Goal: Task Accomplishment & Management: Complete application form

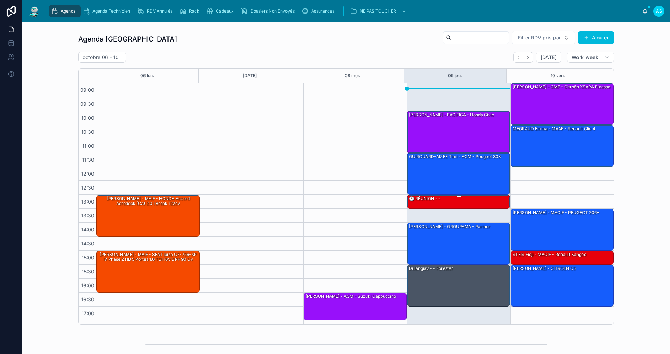
scroll to position [10, 0]
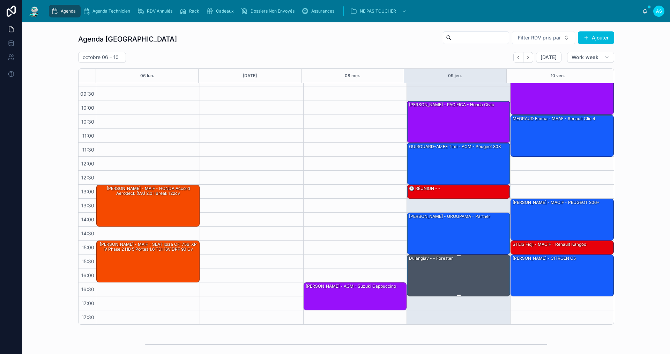
click at [460, 265] on div "Dulangiav - - Forester" at bounding box center [459, 275] width 101 height 41
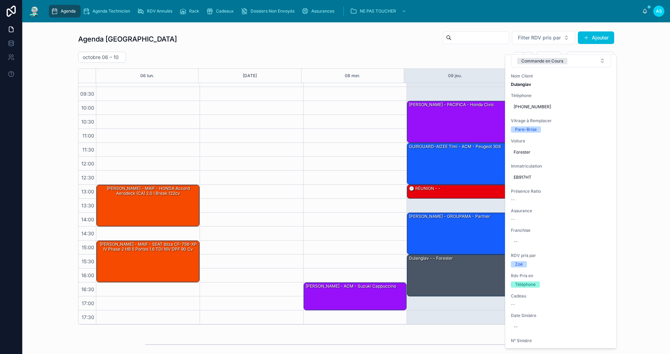
scroll to position [0, 0]
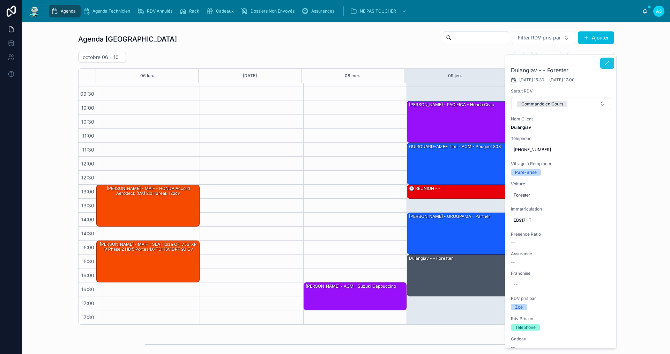
click at [609, 67] on button at bounding box center [608, 63] width 14 height 11
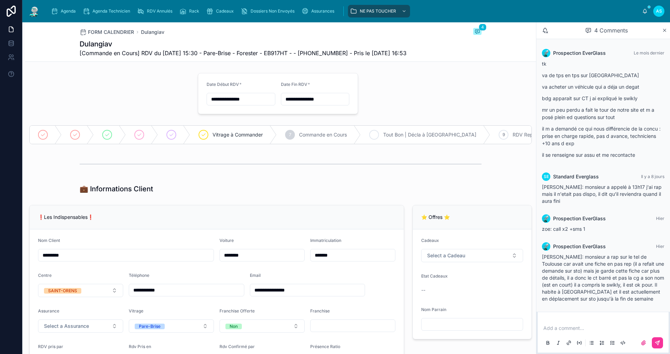
click at [380, 136] on div "8 Tout Bon | Décla à Faire" at bounding box center [426, 135] width 130 height 18
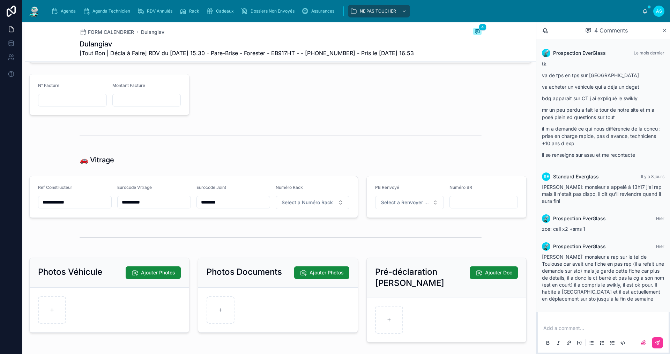
scroll to position [727, 0]
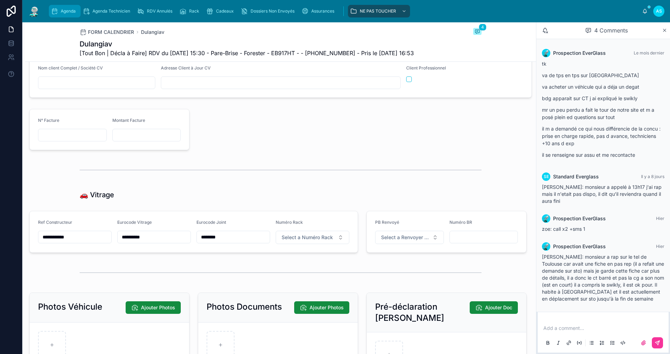
click at [58, 9] on div "Agenda" at bounding box center [65, 11] width 28 height 11
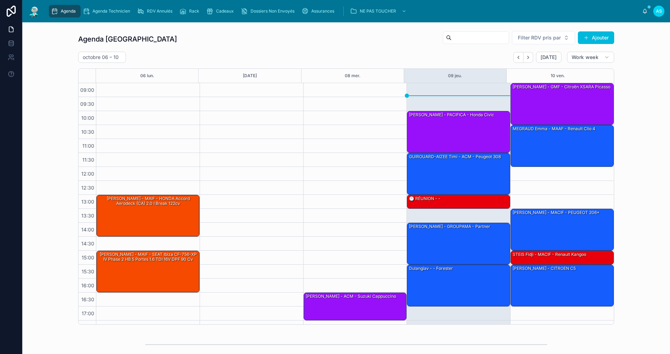
scroll to position [10, 0]
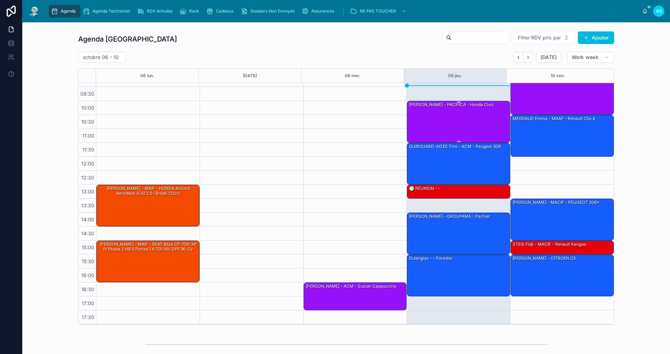
click at [442, 114] on div "[PERSON_NAME] - PACIFICA - honda civic" at bounding box center [459, 121] width 101 height 41
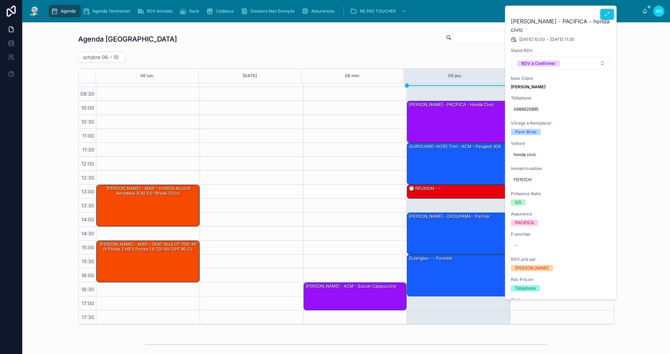
click at [608, 14] on icon at bounding box center [608, 15] width 6 height 6
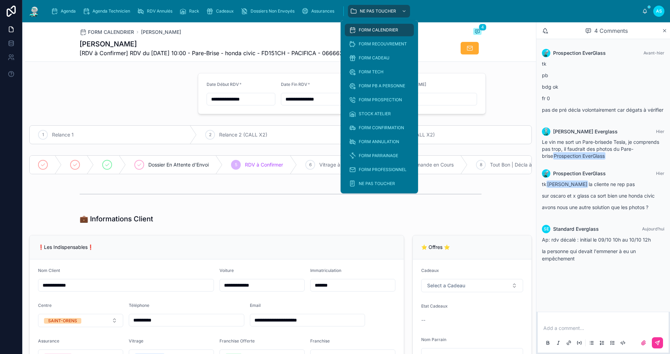
type input "**********"
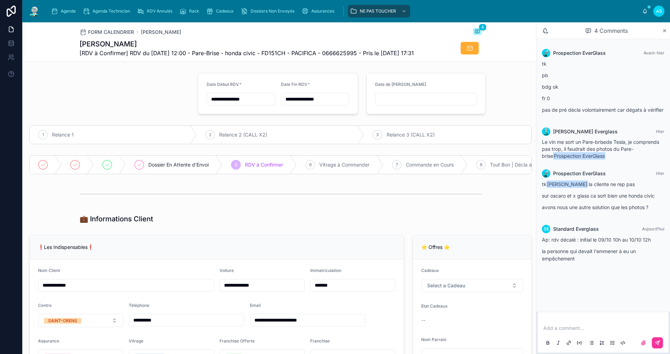
type input "**********"
click at [72, 13] on span "Agenda" at bounding box center [68, 11] width 15 height 6
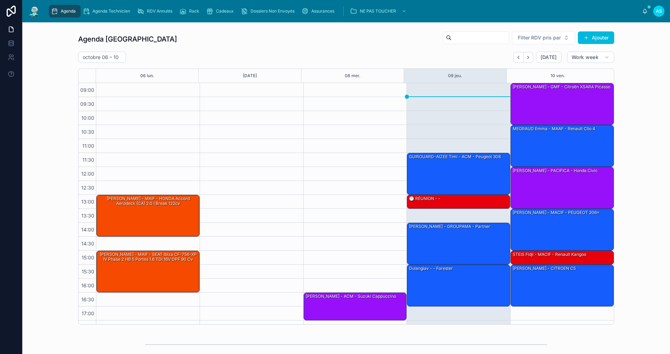
scroll to position [10, 0]
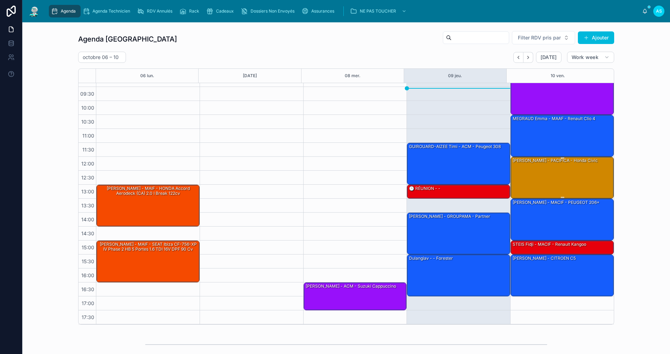
click at [579, 161] on div "[PERSON_NAME] - PACIFICA - honda civic" at bounding box center [555, 160] width 87 height 6
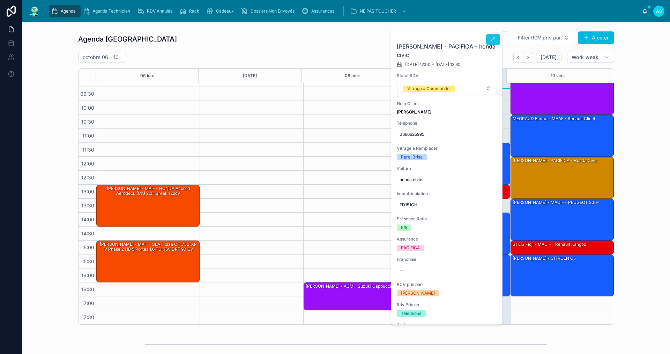
click at [492, 39] on icon at bounding box center [494, 40] width 6 height 6
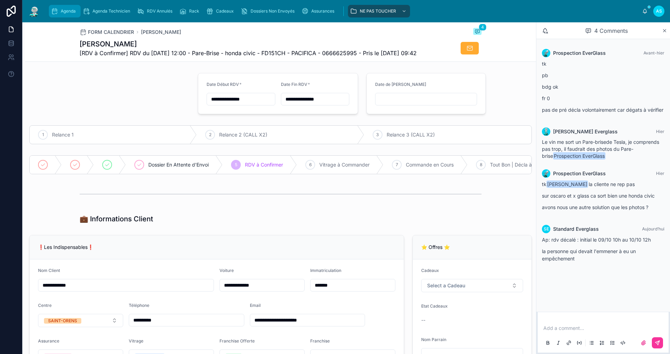
click at [74, 13] on span "Agenda" at bounding box center [68, 11] width 15 height 6
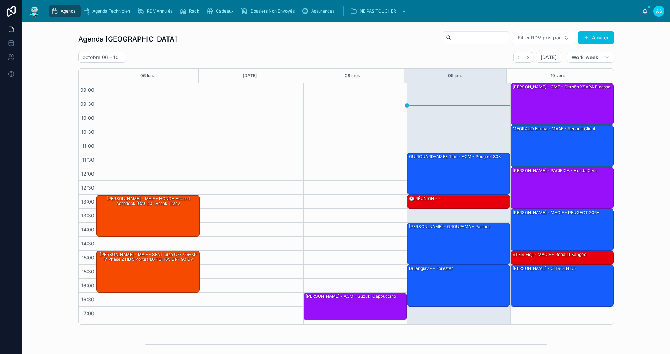
scroll to position [10, 0]
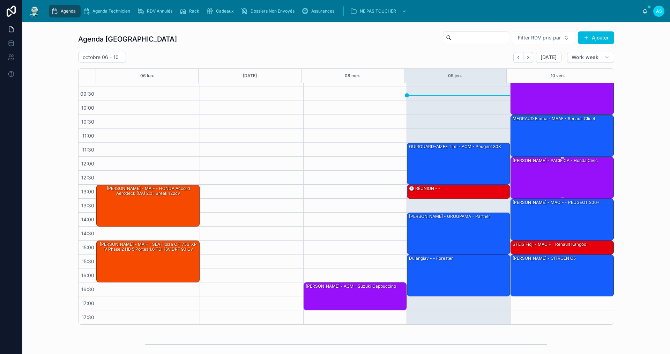
click at [584, 180] on div "[PERSON_NAME] - PACIFICA - honda civic" at bounding box center [562, 177] width 101 height 41
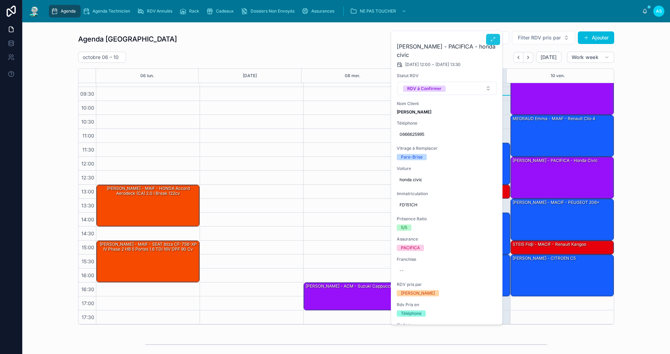
click at [493, 41] on icon at bounding box center [494, 40] width 6 height 6
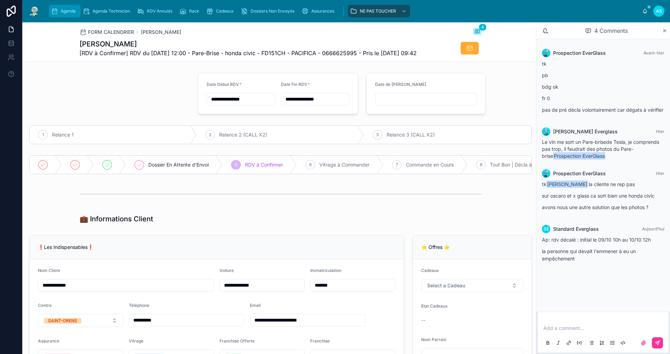
click at [73, 14] on span "Agenda" at bounding box center [68, 11] width 15 height 6
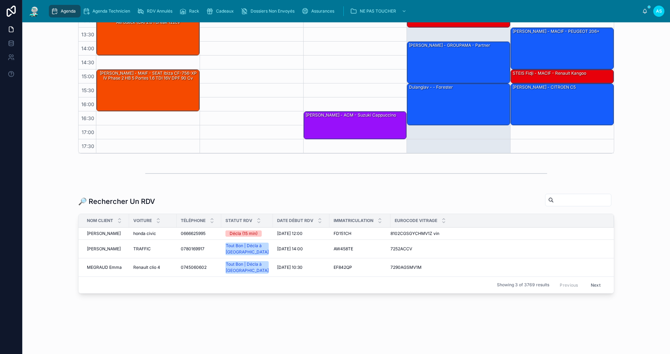
scroll to position [172, 0]
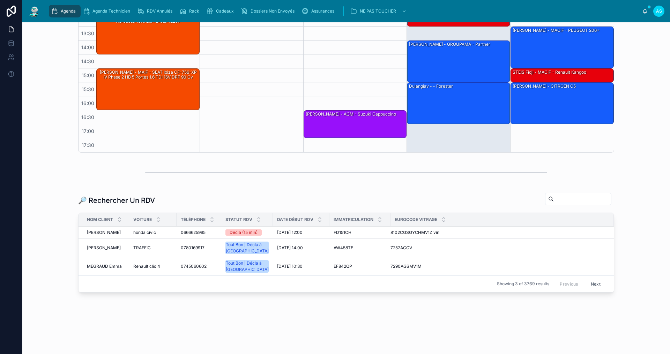
click at [349, 230] on div "FD151CH FD151CH" at bounding box center [360, 233] width 53 height 6
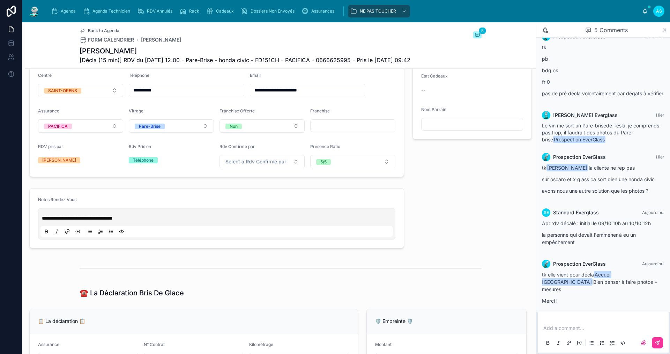
scroll to position [22, 0]
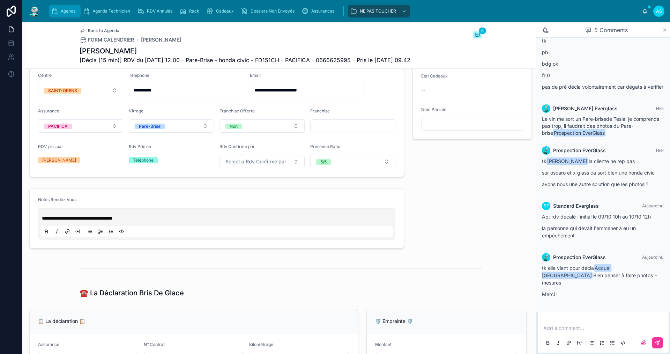
click at [64, 5] on link "Agenda" at bounding box center [65, 11] width 32 height 13
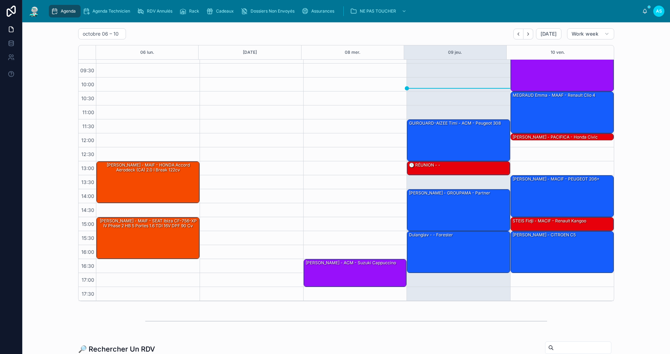
scroll to position [35, 0]
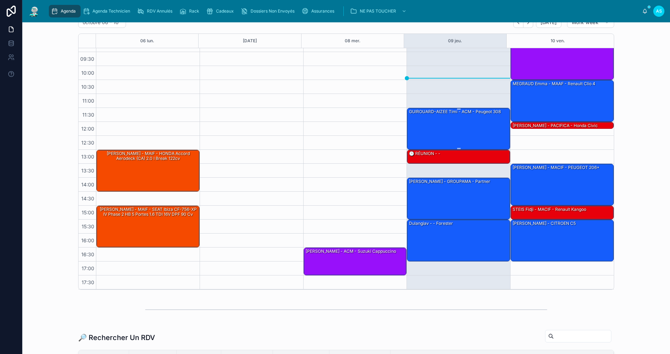
click at [432, 118] on div "GUIROUARD-AIZEE Timi - ACM - Peugeot 308" at bounding box center [459, 128] width 101 height 41
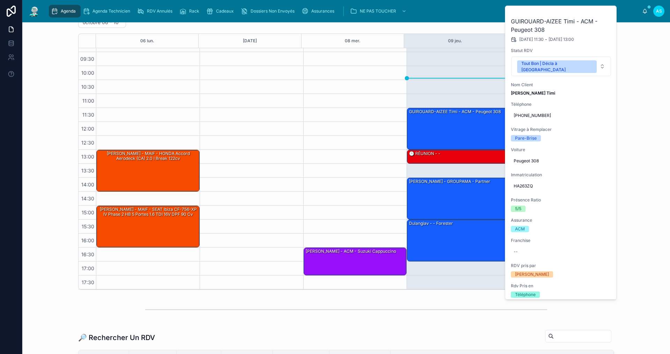
click at [0, 0] on icon at bounding box center [0, 0] width 0 height 0
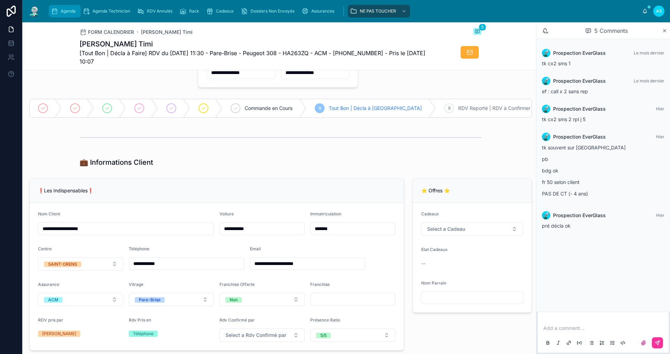
click at [67, 14] on div "Agenda" at bounding box center [65, 11] width 28 height 11
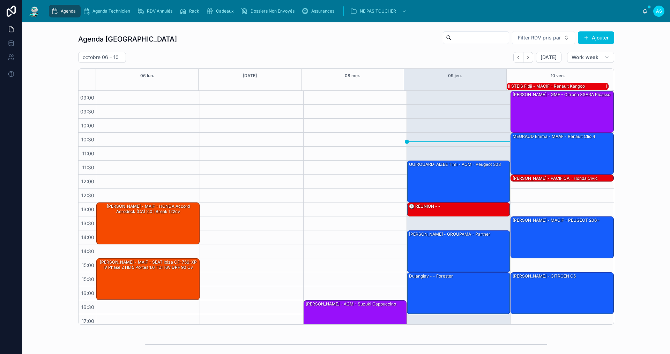
click at [563, 85] on div "STEIS Fidji - MACIF - Renault kangoo" at bounding box center [548, 86] width 75 height 6
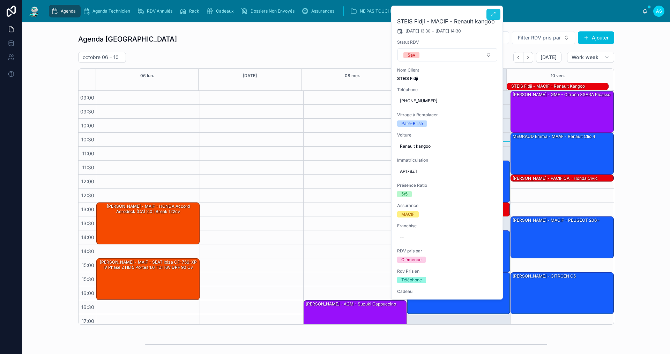
click at [493, 13] on icon at bounding box center [494, 15] width 6 height 6
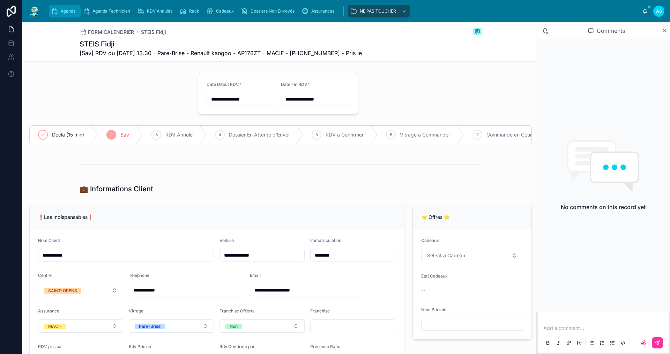
click at [69, 14] on div "Agenda" at bounding box center [65, 11] width 28 height 11
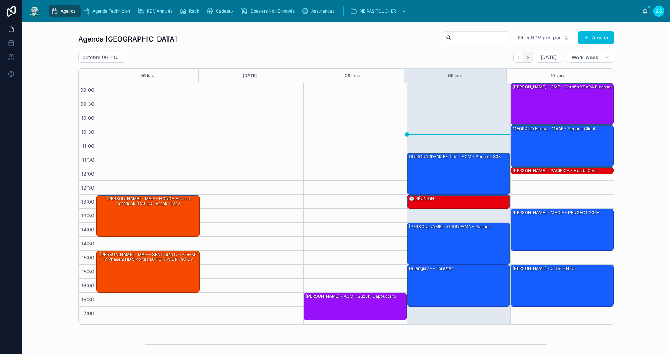
click at [527, 62] on button "Next" at bounding box center [529, 57] width 10 height 11
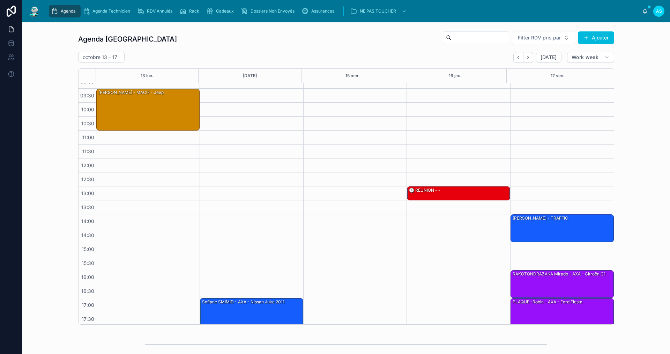
scroll to position [10, 0]
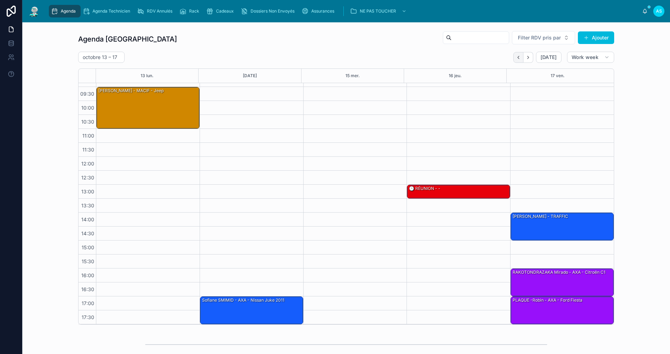
click at [516, 59] on icon "Back" at bounding box center [518, 57] width 5 height 5
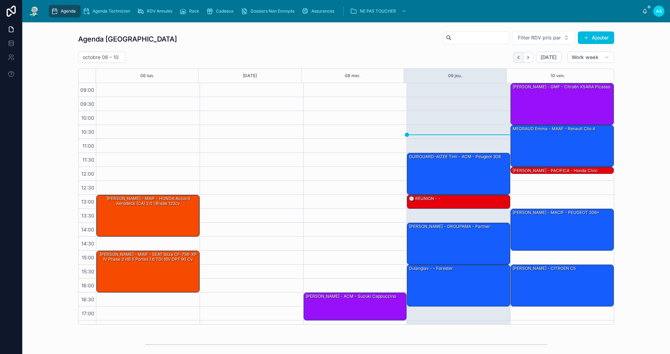
click at [519, 56] on icon "Back" at bounding box center [518, 57] width 5 height 5
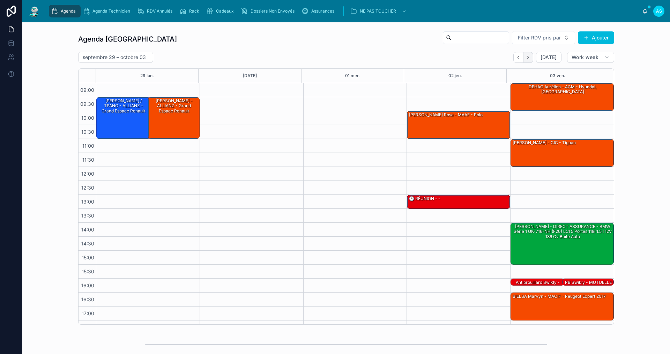
click at [526, 56] on icon "Next" at bounding box center [528, 57] width 5 height 5
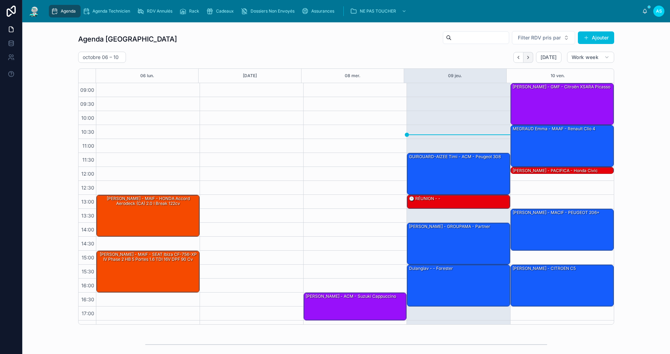
click at [528, 57] on icon "Next" at bounding box center [528, 57] width 5 height 5
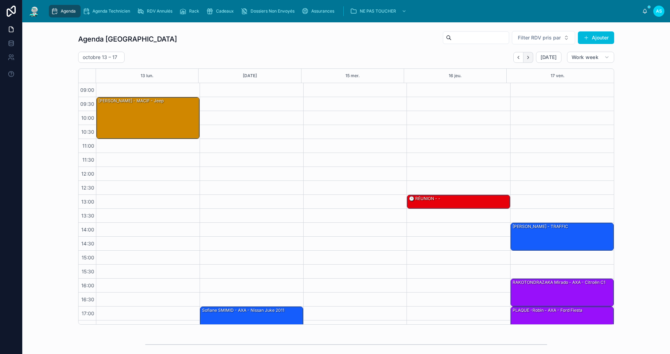
click at [527, 58] on icon "Next" at bounding box center [528, 57] width 5 height 5
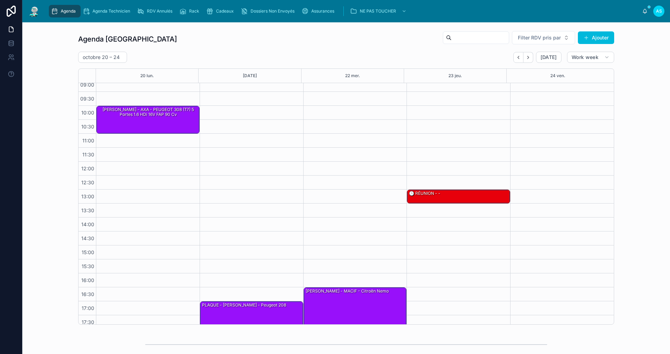
scroll to position [10, 0]
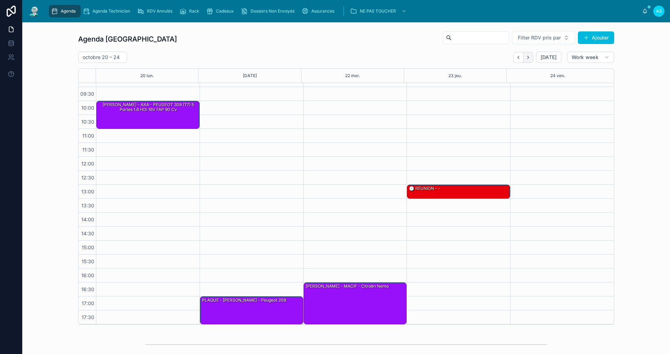
click at [528, 56] on icon "Next" at bounding box center [528, 57] width 1 height 3
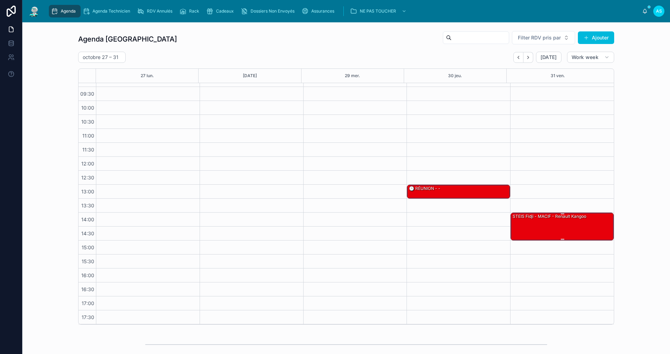
click at [550, 230] on div "STEIS Fidji - MACIF - Renault kangoo" at bounding box center [562, 226] width 101 height 27
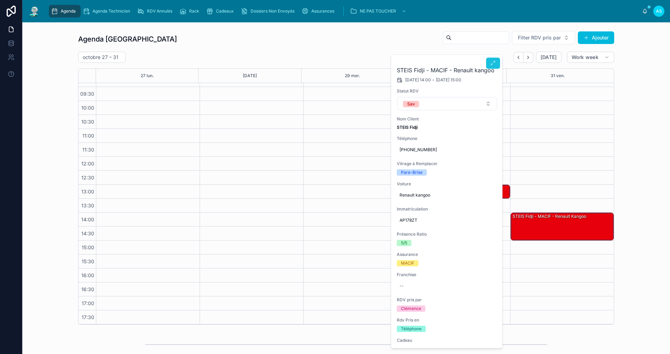
click at [492, 67] on button at bounding box center [493, 63] width 14 height 11
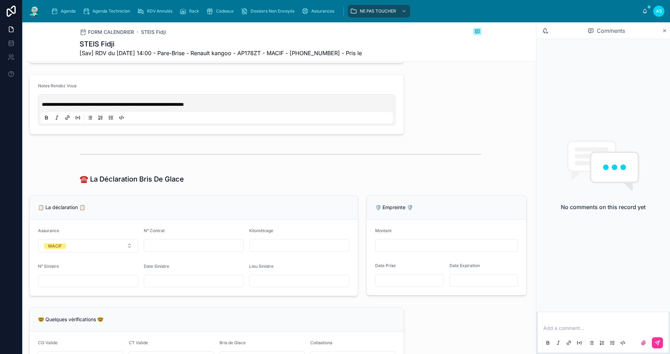
scroll to position [279, 0]
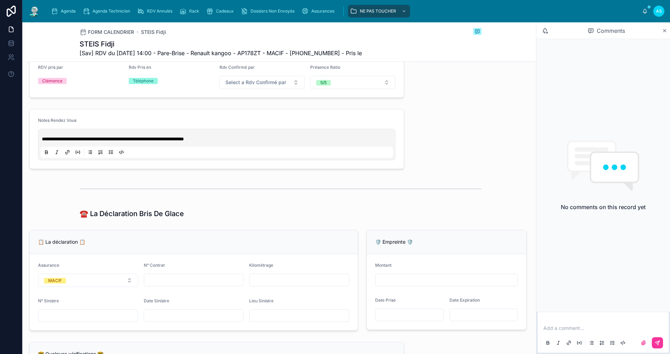
type input "**********"
click at [65, 18] on div "Agenda Agenda Technicien RDV Annulés Rack Cadeaux Dossiers Non Envoyés Assuranc…" at bounding box center [344, 10] width 596 height 15
click at [66, 15] on div "Agenda" at bounding box center [65, 11] width 28 height 11
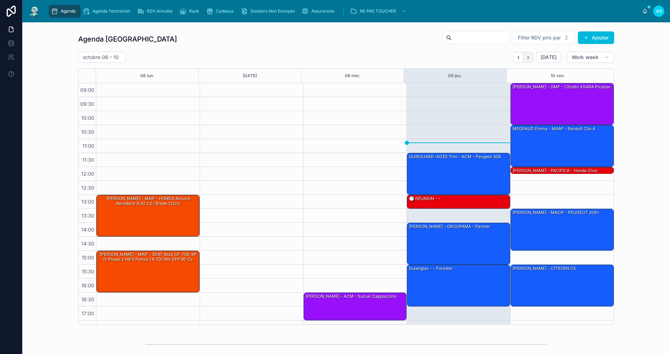
click at [528, 55] on icon "Next" at bounding box center [528, 57] width 5 height 5
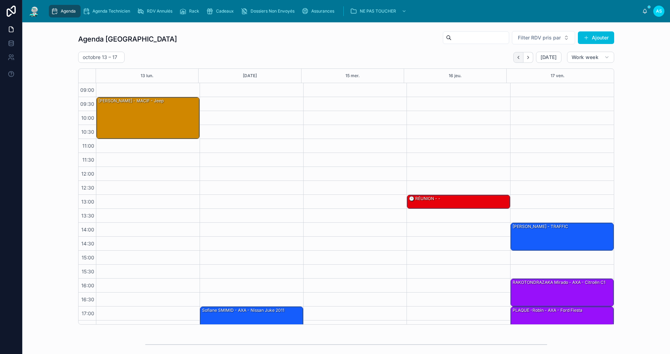
click at [517, 60] on icon "Back" at bounding box center [518, 57] width 5 height 5
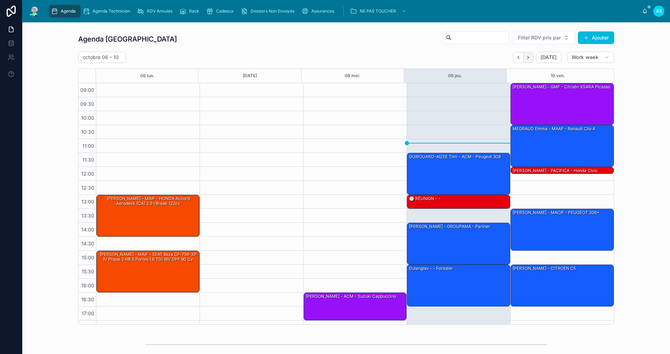
click at [527, 56] on icon "Next" at bounding box center [528, 57] width 5 height 5
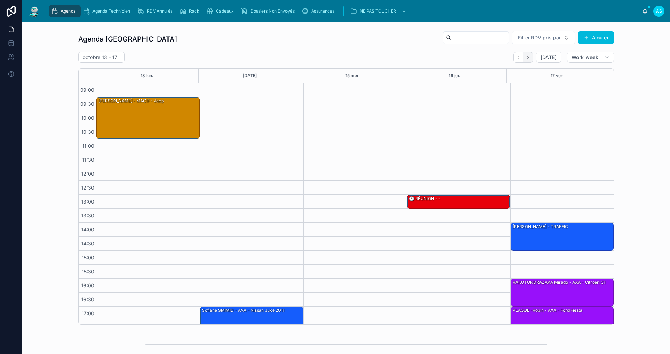
click at [527, 62] on button "Next" at bounding box center [529, 57] width 10 height 11
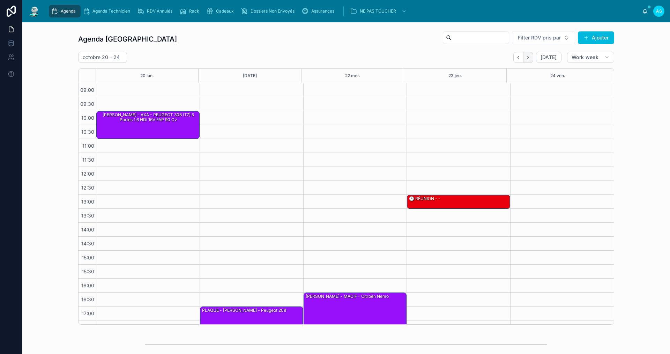
click at [527, 62] on button "Next" at bounding box center [529, 57] width 10 height 11
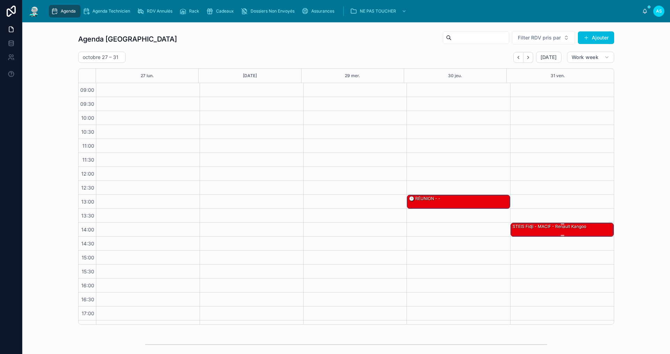
click at [544, 228] on div "STEIS Fidji - MACIF - Renault kangoo" at bounding box center [549, 226] width 75 height 6
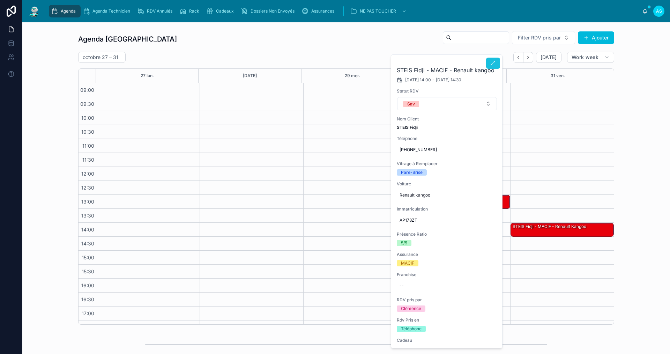
click at [490, 64] on button at bounding box center [493, 63] width 14 height 11
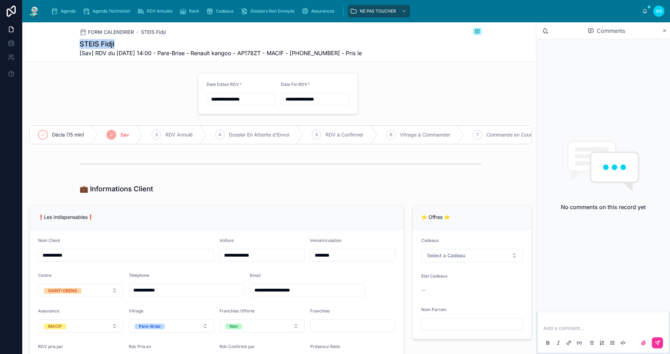
drag, startPoint x: 112, startPoint y: 43, endPoint x: 76, endPoint y: 41, distance: 35.3
click at [74, 42] on div "FORM CALENDRIER STEIS [PERSON_NAME] Fidji [Sav] RDV du [DATE] 14:00 - Pare-Bris…" at bounding box center [280, 41] width 511 height 39
copy h1 "STEIS Fidji"
click at [69, 10] on span "Agenda" at bounding box center [68, 11] width 15 height 6
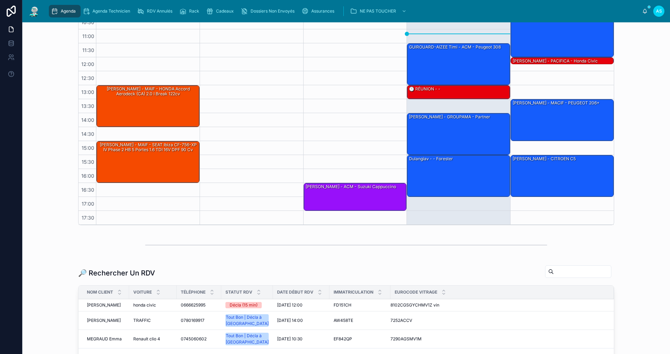
scroll to position [172, 0]
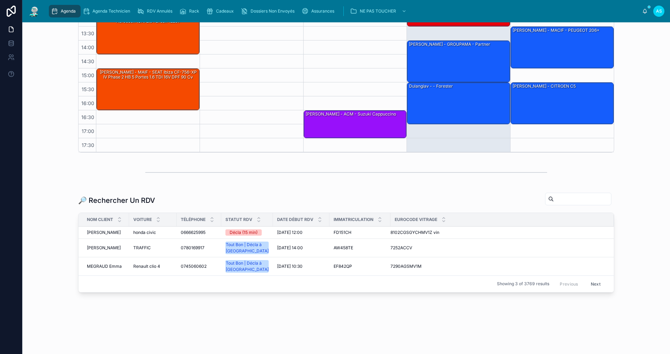
click at [560, 200] on input "text" at bounding box center [582, 199] width 57 height 10
paste input "**********"
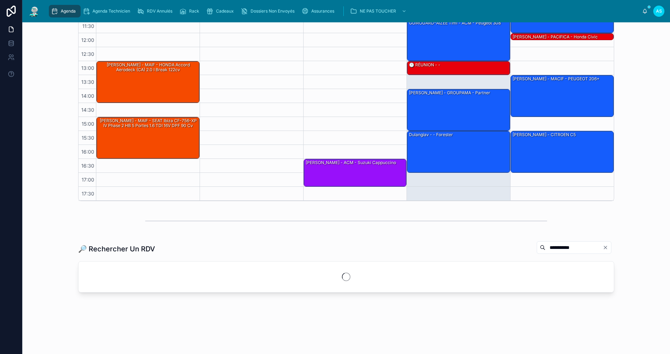
scroll to position [154, 0]
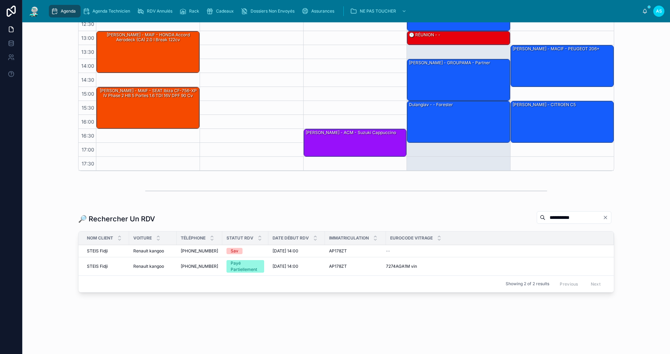
type input "**********"
click at [149, 267] on span "Renault kangoo" at bounding box center [148, 267] width 31 height 6
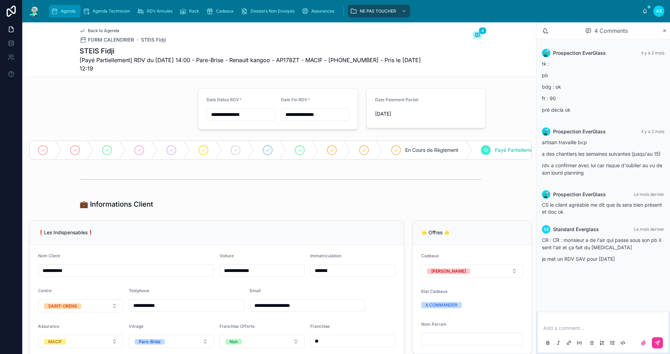
click at [65, 13] on span "Agenda" at bounding box center [68, 11] width 15 height 6
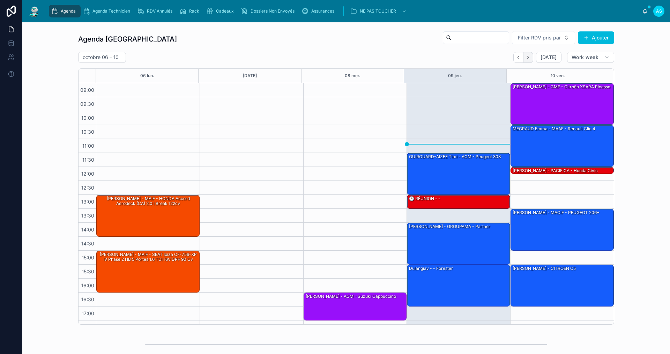
click at [528, 60] on button "Next" at bounding box center [529, 57] width 10 height 11
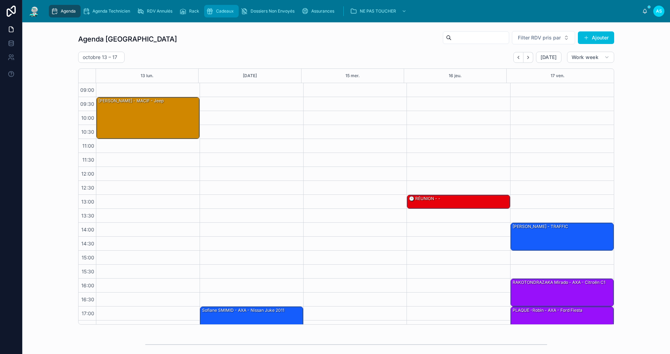
click at [223, 15] on div "Cadeaux" at bounding box center [221, 11] width 30 height 11
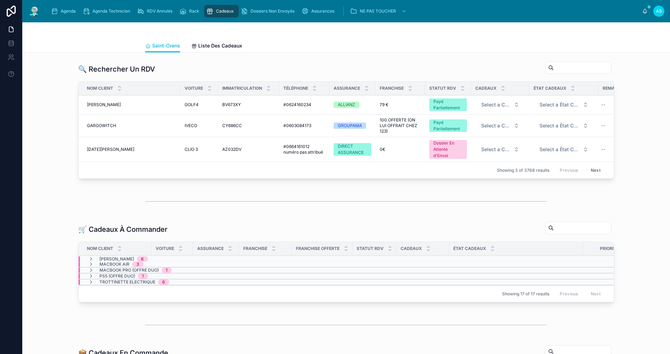
click at [563, 67] on input "text" at bounding box center [582, 68] width 57 height 10
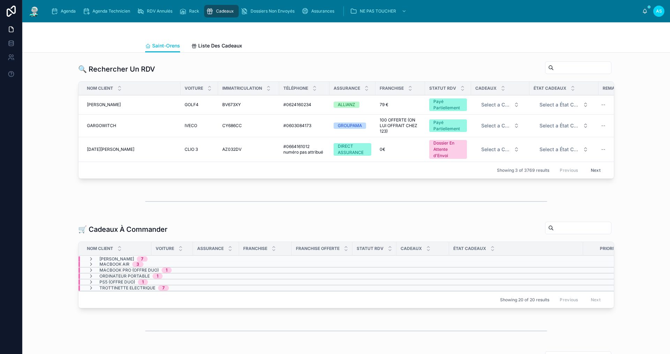
paste input "**********"
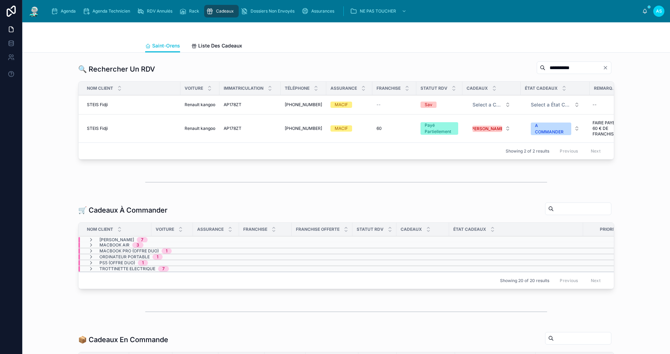
type input "**********"
click at [190, 129] on span "Renault kangoo" at bounding box center [200, 129] width 31 height 6
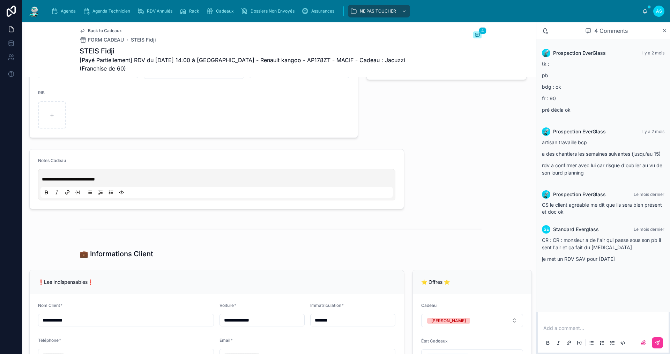
scroll to position [349, 0]
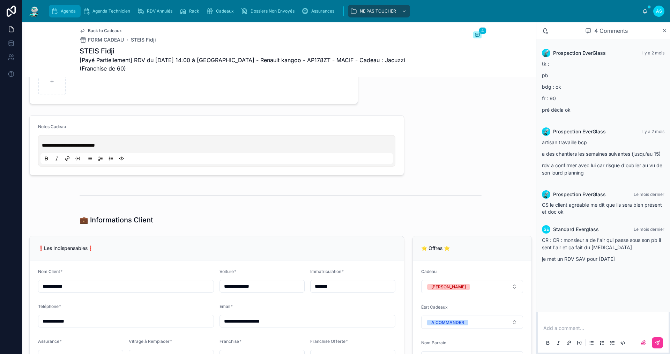
click at [72, 7] on div "Agenda" at bounding box center [65, 11] width 28 height 11
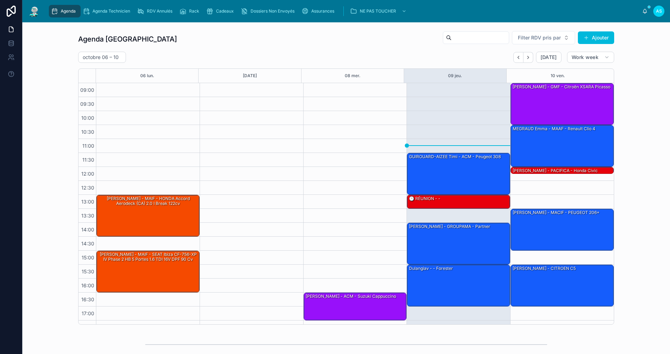
scroll to position [10, 0]
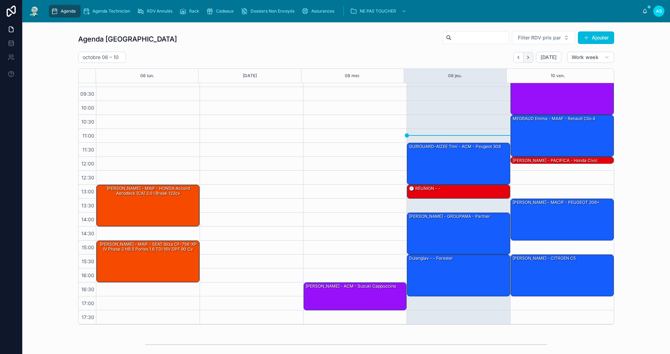
click at [530, 56] on button "Next" at bounding box center [529, 57] width 10 height 11
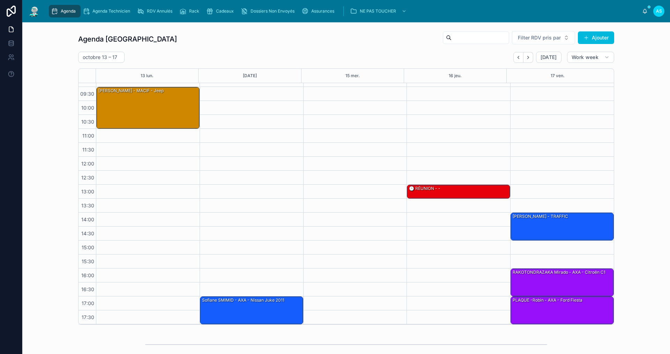
click at [529, 56] on icon "Next" at bounding box center [528, 57] width 5 height 5
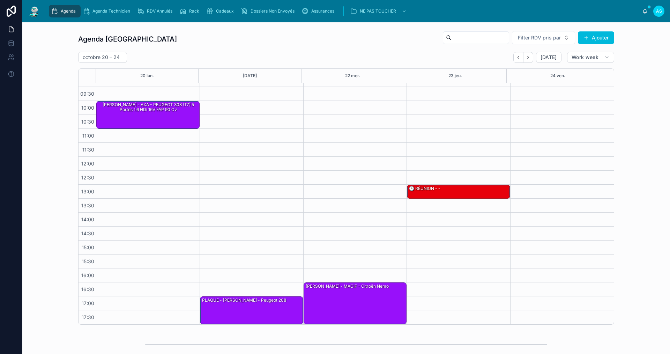
click at [529, 56] on icon "Next" at bounding box center [528, 57] width 5 height 5
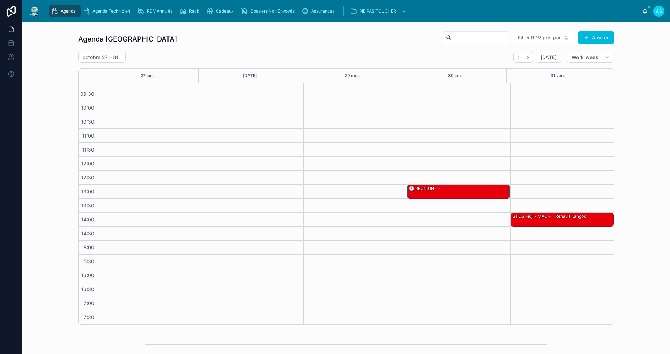
click at [529, 56] on icon "Next" at bounding box center [528, 57] width 5 height 5
click at [517, 59] on icon "Back" at bounding box center [518, 57] width 5 height 5
click at [537, 223] on div "STEIS Fidji - MACIF - Renault kangoo" at bounding box center [562, 219] width 101 height 13
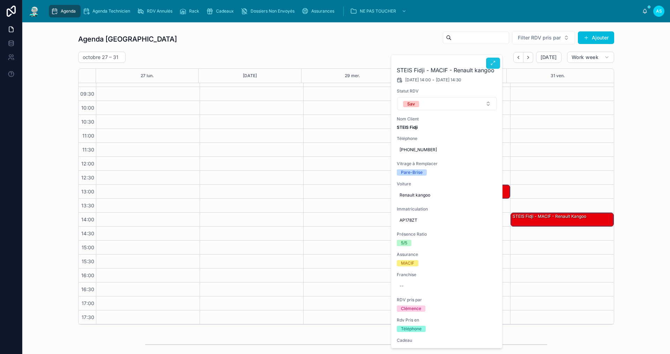
click at [492, 62] on icon at bounding box center [494, 63] width 6 height 6
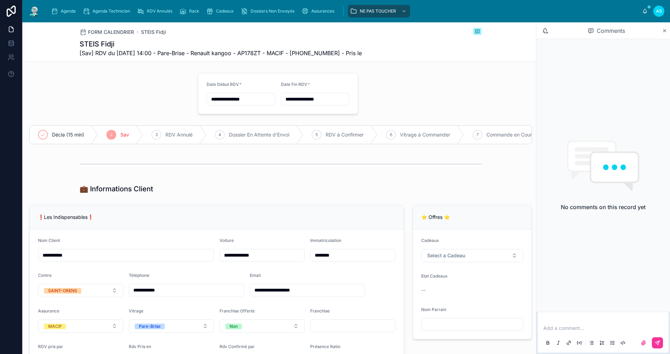
click at [558, 328] on p at bounding box center [605, 328] width 123 height 7
click at [67, 8] on div "Agenda" at bounding box center [65, 11] width 28 height 11
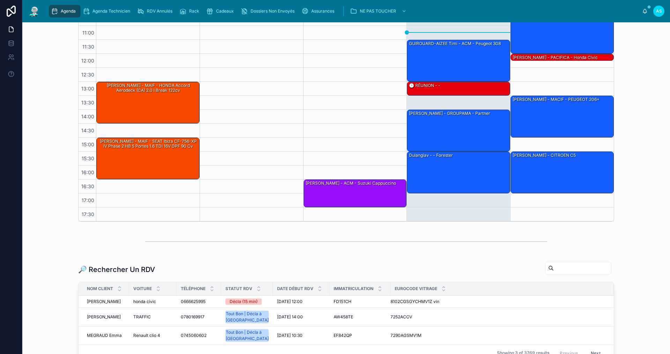
scroll to position [105, 0]
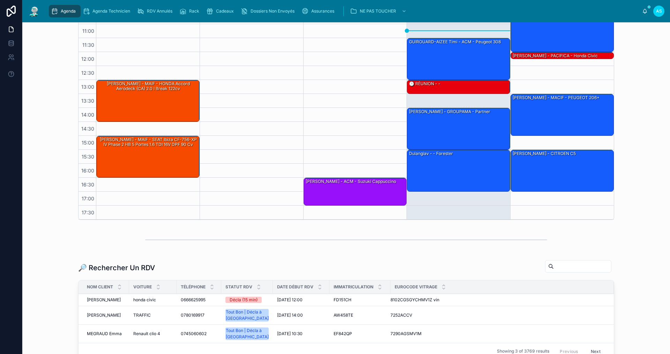
click at [554, 267] on input "text" at bounding box center [582, 267] width 57 height 10
paste input "**********"
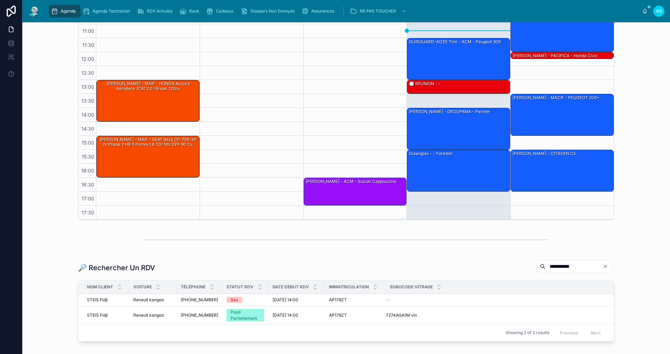
type input "**********"
click at [161, 316] on span "Renault kangoo" at bounding box center [148, 316] width 31 height 6
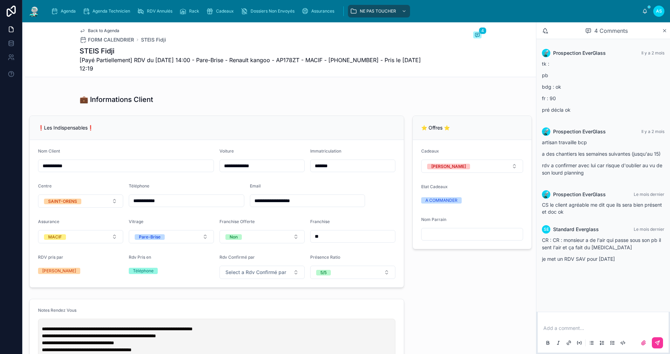
click at [572, 329] on p at bounding box center [605, 328] width 123 height 7
click at [596, 311] on p "**********" at bounding box center [605, 314] width 123 height 7
click at [655, 340] on button at bounding box center [657, 342] width 11 height 11
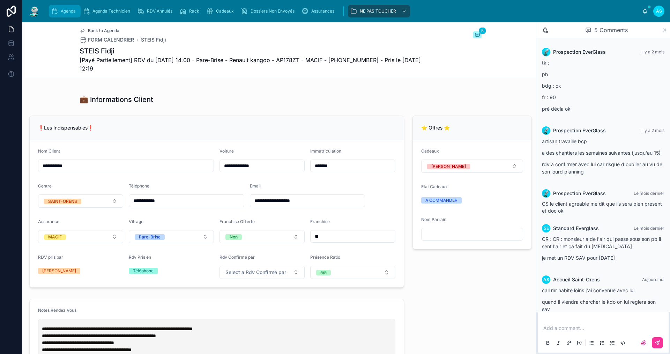
click at [65, 11] on span "Agenda" at bounding box center [68, 11] width 15 height 6
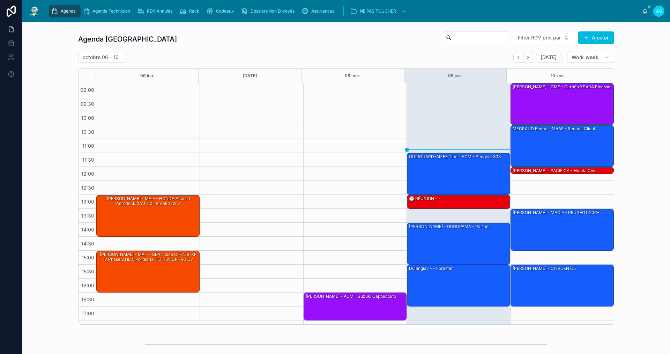
scroll to position [10, 0]
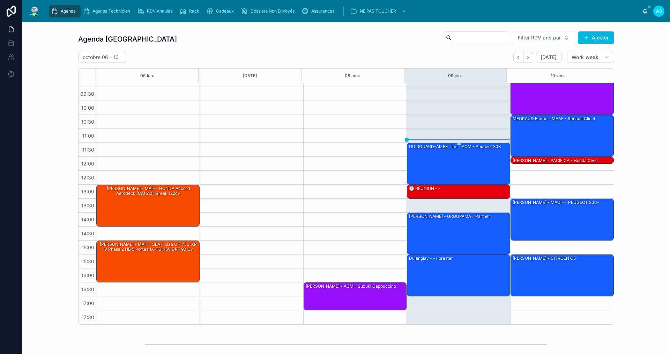
click at [445, 167] on div "GUIROUARD-AIZEE Timi - ACM - Peugeot 308" at bounding box center [459, 163] width 101 height 41
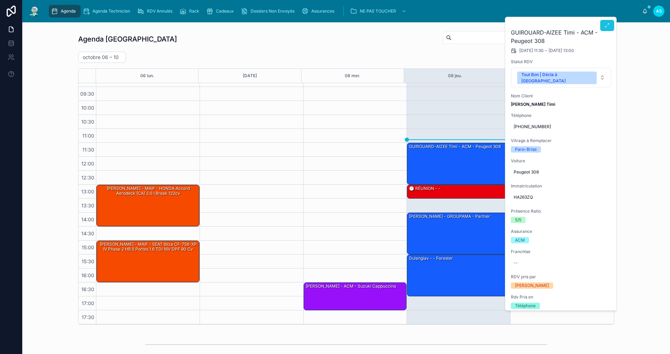
click at [604, 28] on button at bounding box center [608, 25] width 14 height 11
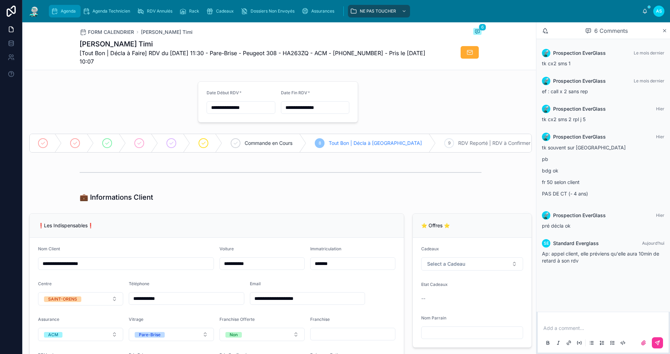
click at [67, 8] on div "Agenda" at bounding box center [65, 11] width 28 height 11
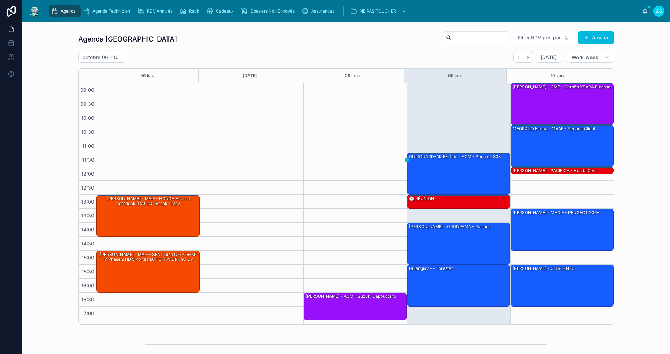
scroll to position [10, 0]
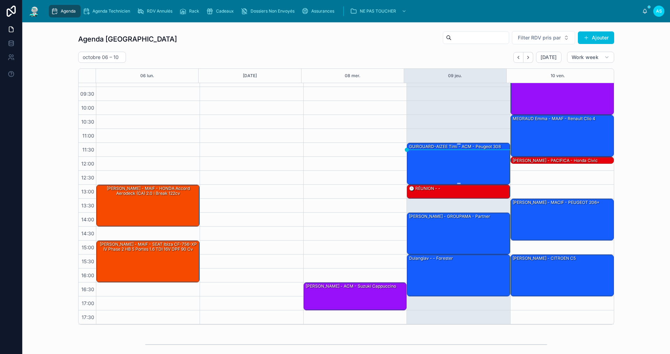
click at [464, 162] on div "GUIROUARD-AIZEE Timi - ACM - Peugeot 308" at bounding box center [459, 163] width 101 height 41
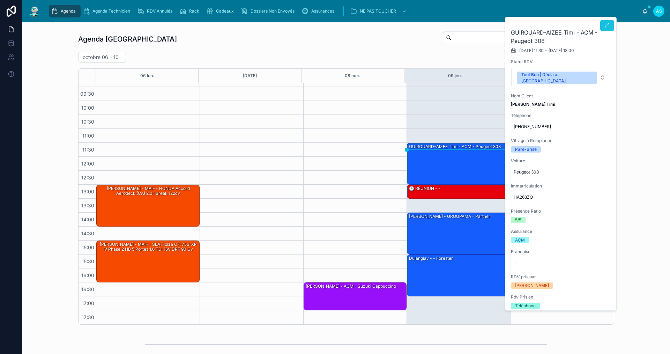
click at [606, 22] on button at bounding box center [608, 25] width 14 height 11
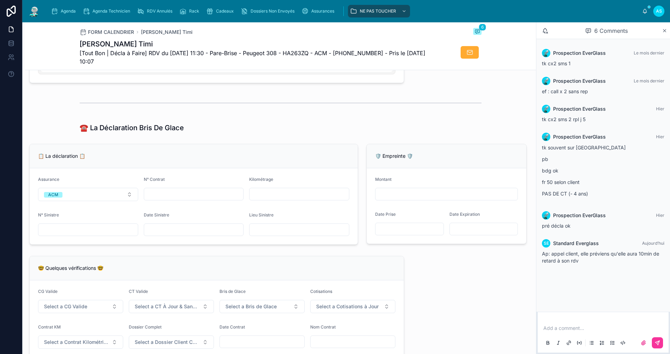
scroll to position [384, 0]
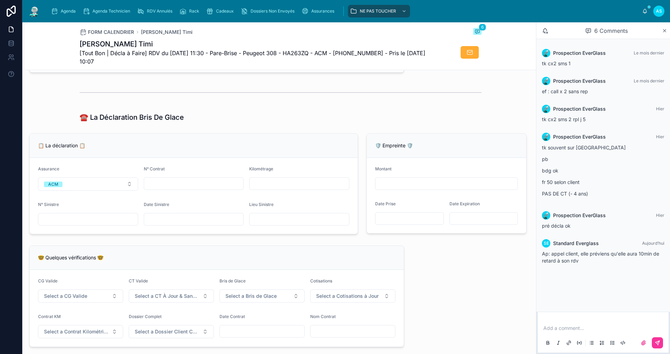
click at [188, 224] on input "text" at bounding box center [194, 219] width 100 height 10
click at [193, 221] on input "text" at bounding box center [194, 219] width 100 height 10
type input "**********"
click at [64, 300] on span "Select a CG Valide" at bounding box center [65, 296] width 43 height 7
click at [78, 328] on div "✅ Oui" at bounding box center [80, 329] width 97 height 10
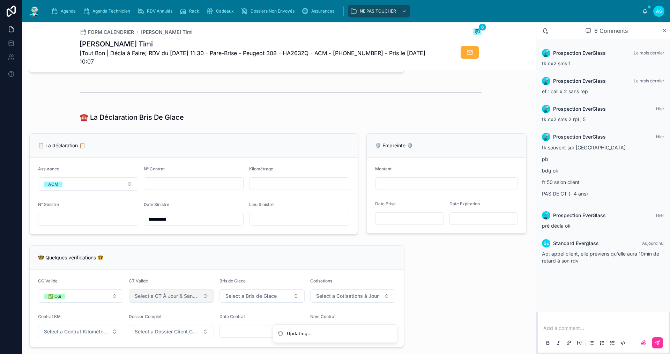
click at [168, 303] on button "Select a CT À Jour & Sans BDG" at bounding box center [171, 295] width 85 height 13
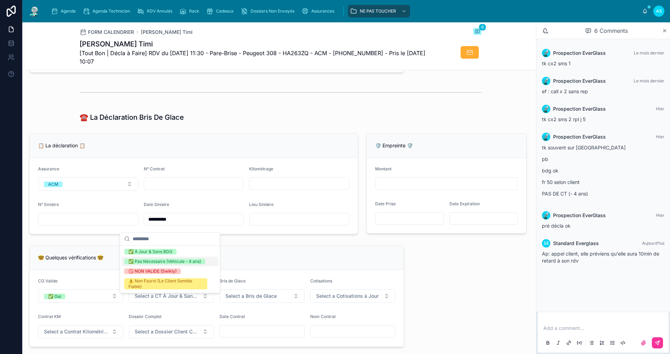
click at [154, 262] on div "✅ Pas Nécessaire (Véhicule - 4 ans)" at bounding box center [165, 262] width 73 height 6
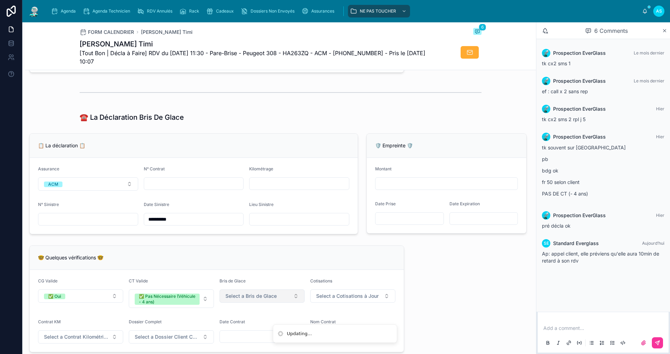
click at [239, 300] on span "Select a Bris de Glace" at bounding box center [251, 296] width 51 height 7
click at [229, 327] on div "✅ Validé" at bounding box center [227, 329] width 18 height 6
click at [335, 299] on span "Select a Cotisations à Jour" at bounding box center [347, 296] width 63 height 7
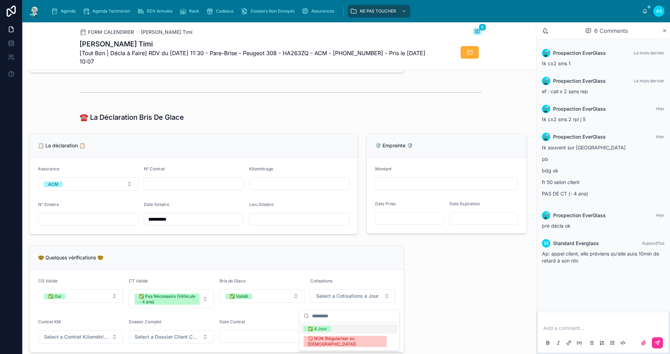
click at [310, 326] on div "✅ À Jour" at bounding box center [349, 329] width 97 height 10
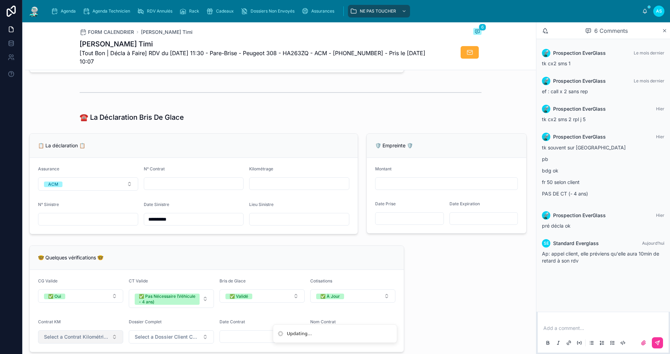
drag, startPoint x: 87, startPoint y: 351, endPoint x: 84, endPoint y: 345, distance: 6.6
click at [86, 350] on form "CG Valide ✅ Oui CT Valide ✅ Pas Nécessaire (Véhicule - 4 ans) Bris de Glace ✅ V…" at bounding box center [217, 311] width 374 height 82
click at [84, 340] on span "Select a Contrat Kilométrique" at bounding box center [76, 336] width 65 height 7
click at [81, 312] on div "✅ Non ⚠️ OUI (Vérifier le km)" at bounding box center [80, 322] width 100 height 22
click at [101, 317] on div "✅ Non" at bounding box center [80, 318] width 97 height 10
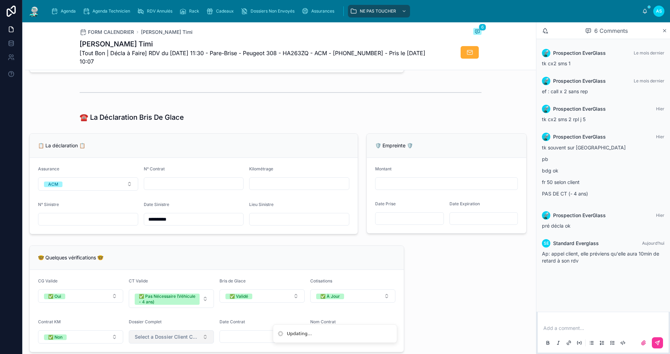
click at [155, 340] on span "Select a Dossier Client Complet" at bounding box center [167, 336] width 65 height 7
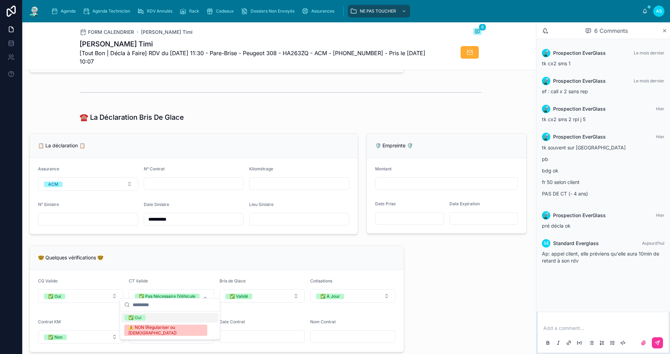
click at [136, 315] on div "✅ Oui" at bounding box center [135, 318] width 13 height 6
click at [152, 224] on input "**********" at bounding box center [194, 219] width 100 height 10
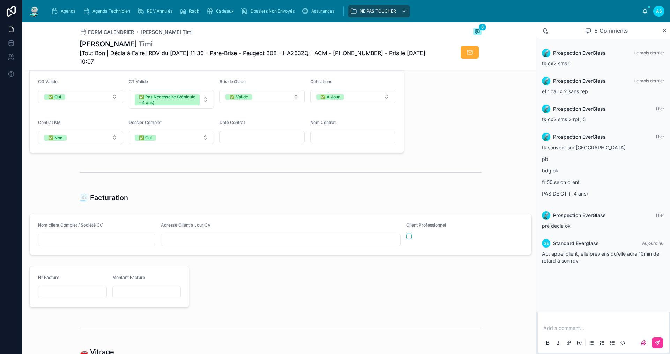
scroll to position [594, 0]
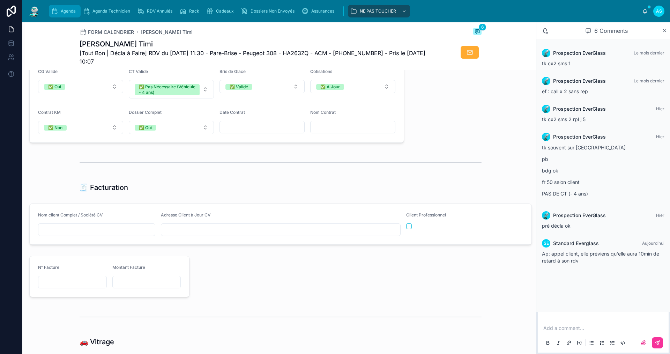
click at [66, 10] on span "Agenda" at bounding box center [68, 11] width 15 height 6
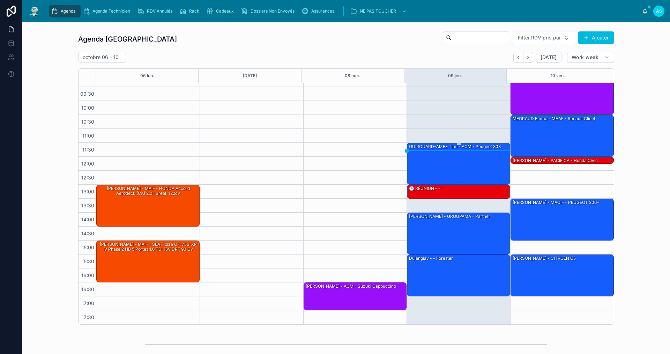
click at [431, 172] on div "GUIROUARD-AIZEE Timi - ACM - Peugeot 308" at bounding box center [459, 163] width 101 height 41
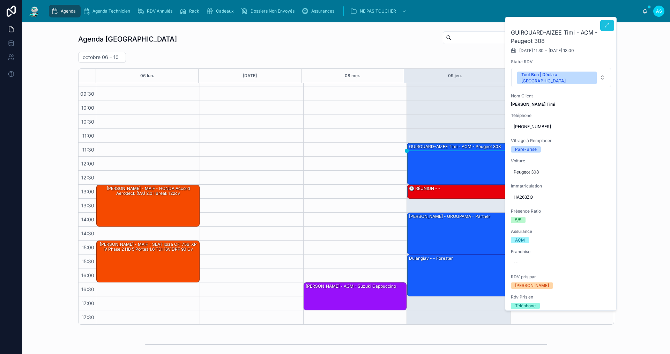
click at [603, 23] on button at bounding box center [608, 25] width 14 height 11
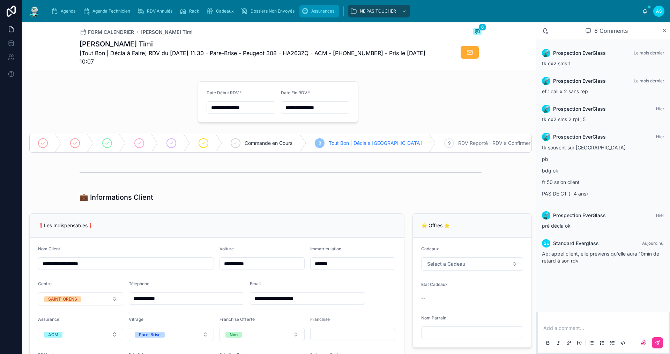
click at [318, 14] on div "Assurances" at bounding box center [320, 11] width 36 height 11
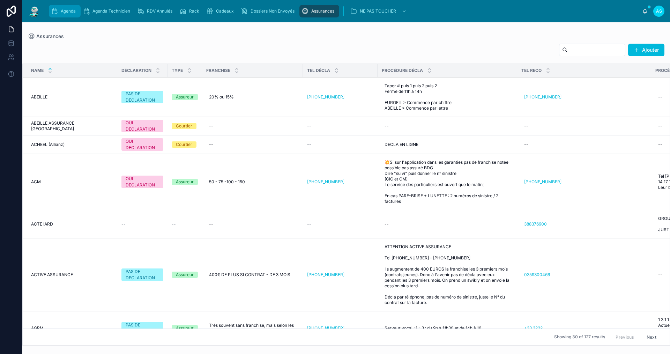
click at [67, 10] on span "Agenda" at bounding box center [68, 11] width 15 height 6
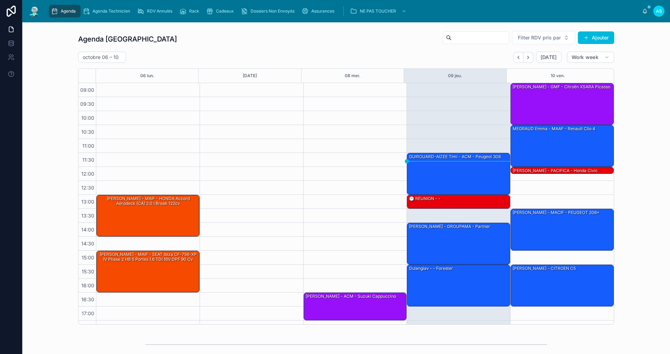
scroll to position [10, 0]
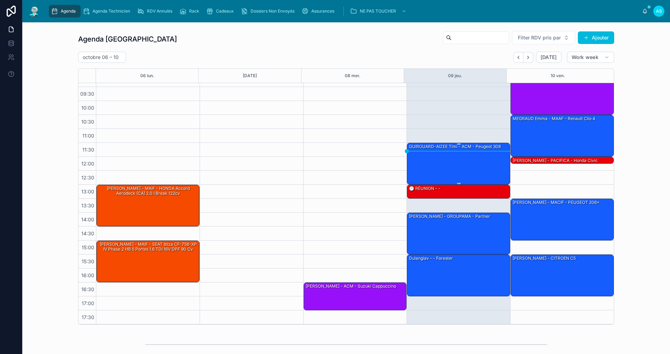
click at [443, 164] on div "GUIROUARD-AIZEE Timi - ACM - Peugeot 308" at bounding box center [459, 163] width 101 height 41
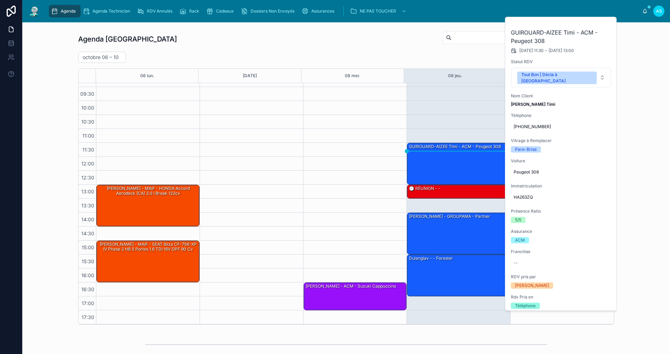
drag, startPoint x: 605, startPoint y: 28, endPoint x: 577, endPoint y: 38, distance: 30.5
click at [0, 0] on span at bounding box center [0, 0] width 0 height 0
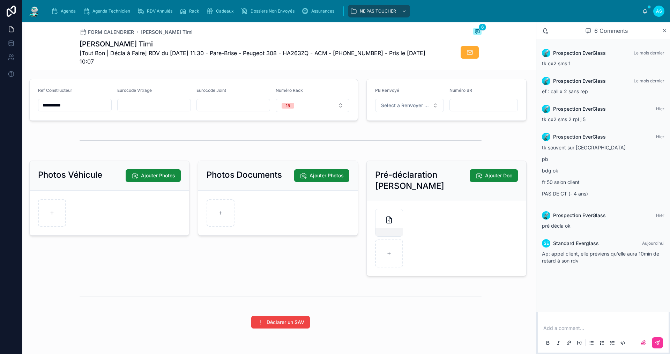
scroll to position [873, 0]
click at [223, 211] on div at bounding box center [221, 213] width 28 height 28
type input "**********"
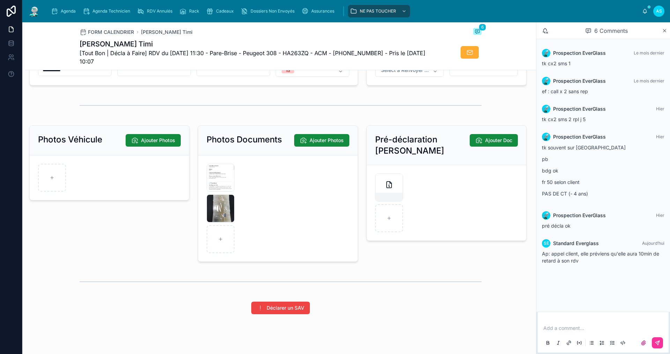
scroll to position [897, 0]
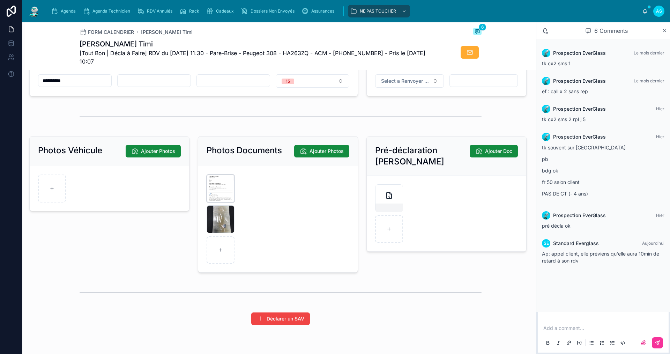
click at [216, 198] on div "IMG_1892 .PNG" at bounding box center [221, 189] width 28 height 28
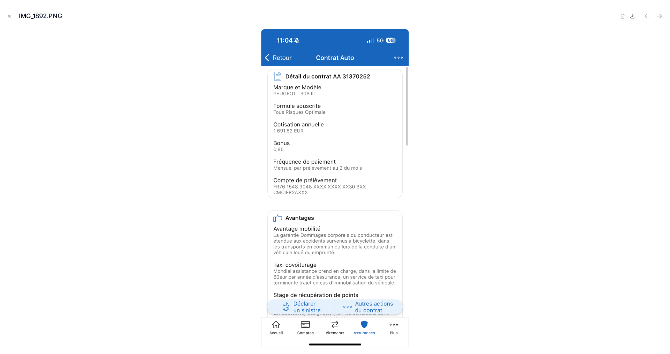
click at [9, 16] on icon "Close modal" at bounding box center [9, 16] width 5 height 5
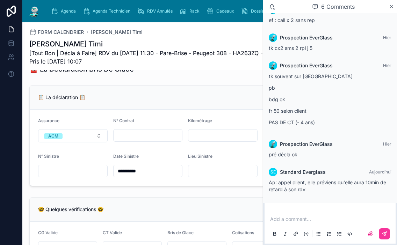
scroll to position [419, 0]
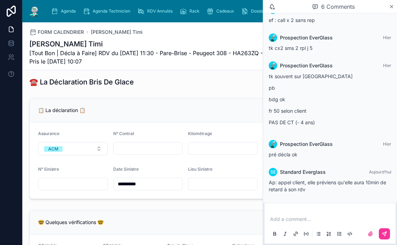
click at [135, 153] on input "text" at bounding box center [147, 149] width 69 height 10
type input "*"
click at [389, 6] on icon at bounding box center [391, 7] width 5 height 6
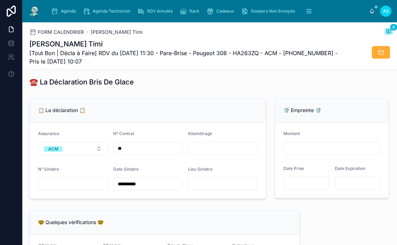
click at [140, 153] on input "**" at bounding box center [147, 149] width 69 height 10
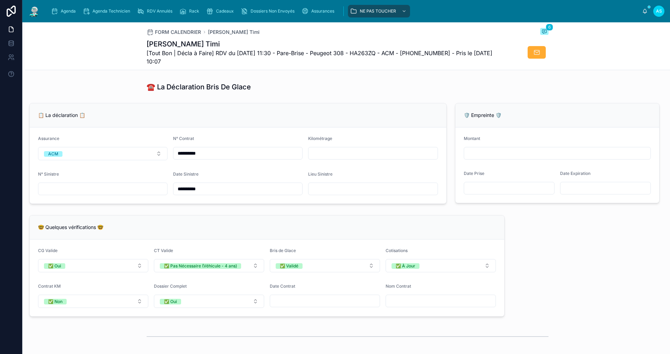
scroll to position [419, 0]
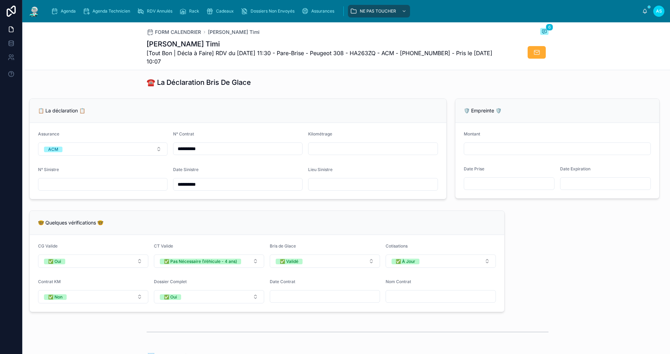
type input "**********"
click at [106, 189] on input "text" at bounding box center [102, 184] width 129 height 10
click at [161, 189] on input "text" at bounding box center [102, 184] width 129 height 10
click at [215, 216] on div "🤓 Quelques vérifications 🤓 CG Valide ✅ Oui CT Valide ✅ Pas Nécessaire (Véhicule…" at bounding box center [267, 262] width 476 height 102
click at [133, 189] on input "text" at bounding box center [102, 184] width 129 height 10
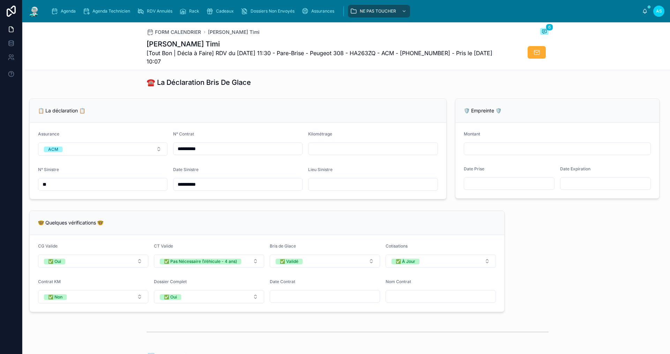
drag, startPoint x: 49, startPoint y: 192, endPoint x: 42, endPoint y: 194, distance: 7.5
click at [42, 189] on input "**" at bounding box center [102, 184] width 129 height 10
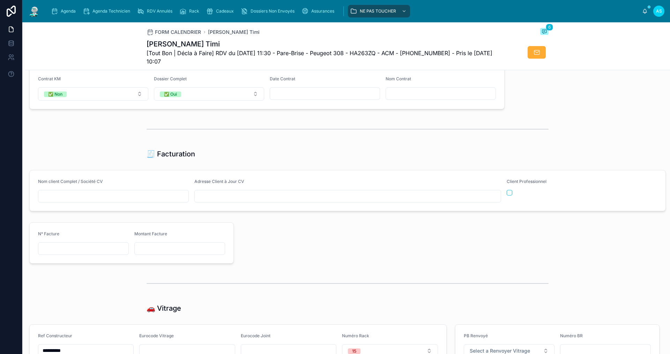
scroll to position [629, 0]
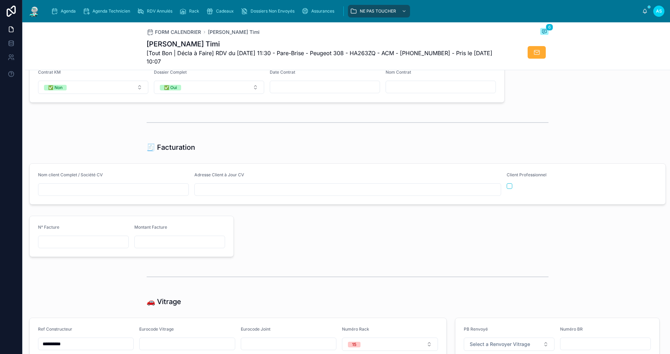
type input "**"
click at [139, 194] on input "text" at bounding box center [113, 190] width 150 height 10
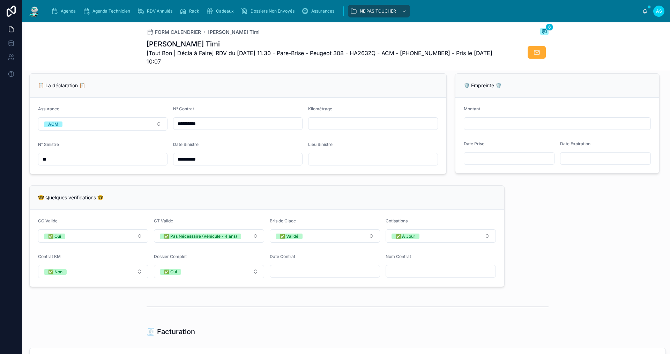
scroll to position [419, 0]
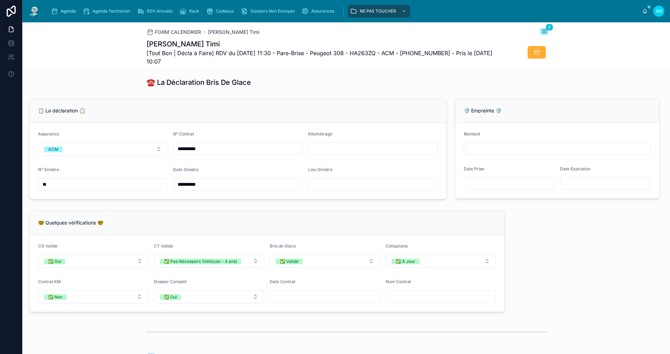
click at [90, 189] on input "**" at bounding box center [102, 184] width 129 height 10
drag, startPoint x: 90, startPoint y: 190, endPoint x: 30, endPoint y: 197, distance: 60.5
click at [30, 197] on form "**********" at bounding box center [238, 161] width 417 height 76
click at [145, 212] on div "**********" at bounding box center [347, 236] width 645 height 1152
drag, startPoint x: 57, startPoint y: 190, endPoint x: 20, endPoint y: 190, distance: 37.4
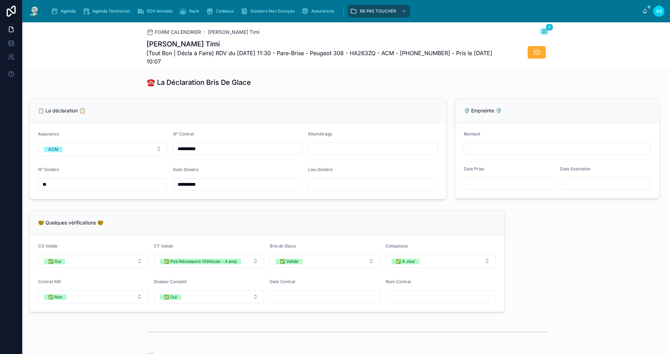
click at [20, 190] on div "**********" at bounding box center [335, 177] width 670 height 354
click at [149, 212] on div "**********" at bounding box center [347, 236] width 645 height 1152
click at [95, 189] on input "**" at bounding box center [102, 184] width 129 height 10
click at [221, 217] on div "🤓 Quelques vérifications 🤓" at bounding box center [267, 223] width 475 height 24
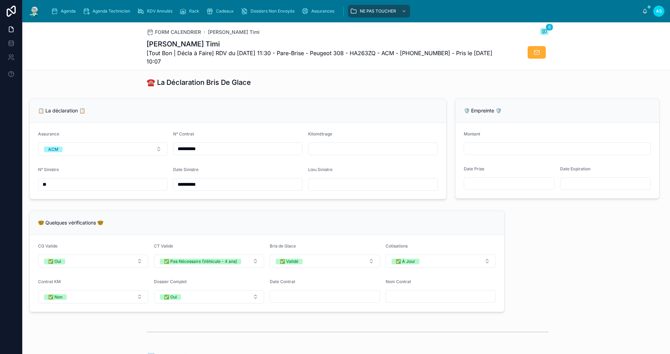
click at [59, 188] on input "**" at bounding box center [102, 184] width 129 height 10
paste input "**********"
type input "**********"
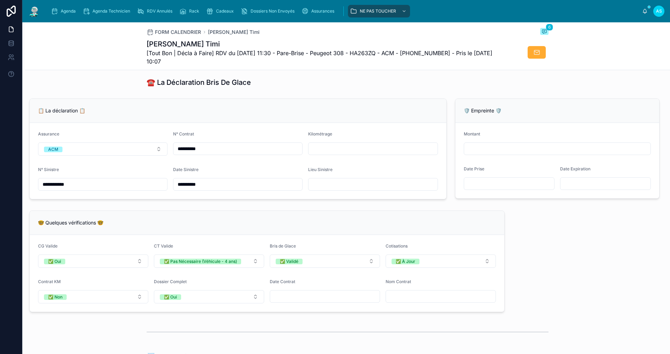
click at [289, 226] on div "🤓 Quelques vérifications 🤓" at bounding box center [267, 222] width 458 height 7
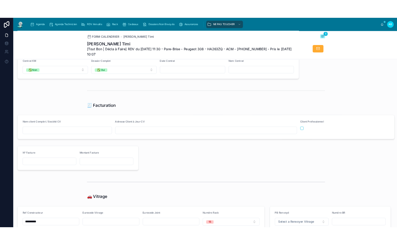
scroll to position [629, 0]
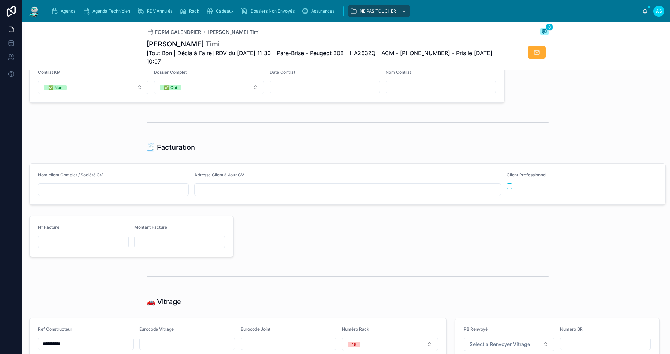
click at [89, 194] on input "text" at bounding box center [113, 190] width 150 height 10
paste input "**********"
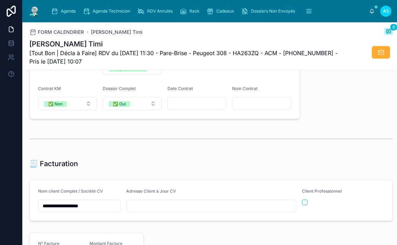
type input "**********"
click at [165, 210] on input "text" at bounding box center [210, 206] width 169 height 10
paste input "**********"
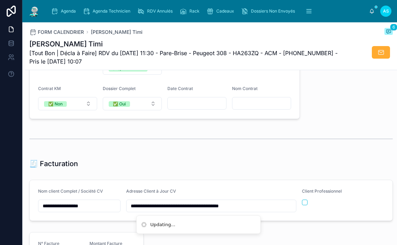
type input "**********"
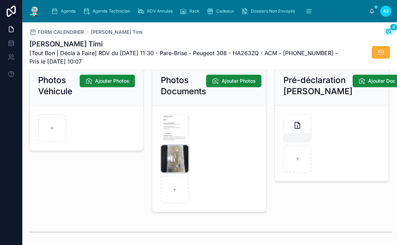
scroll to position [978, 0]
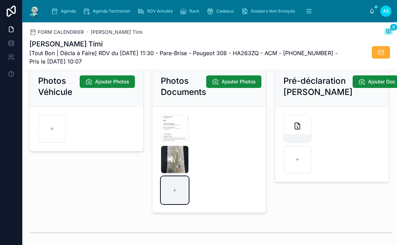
click at [166, 197] on div at bounding box center [175, 190] width 28 height 28
type input "**********"
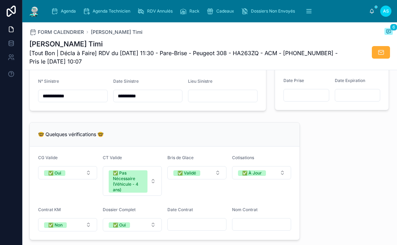
scroll to position [454, 0]
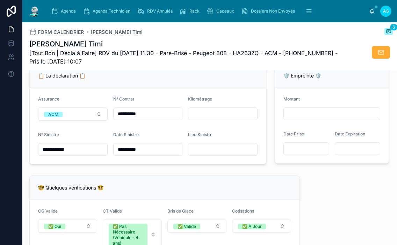
click at [195, 154] on input "text" at bounding box center [222, 150] width 69 height 10
paste input "**********"
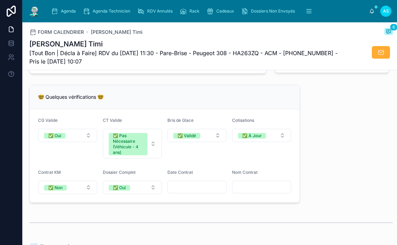
scroll to position [559, 0]
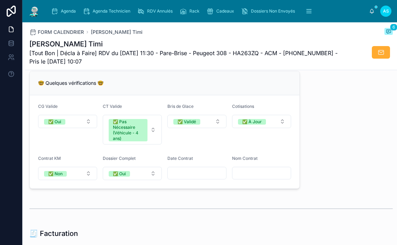
type input "**********"
